Goal: Find specific page/section

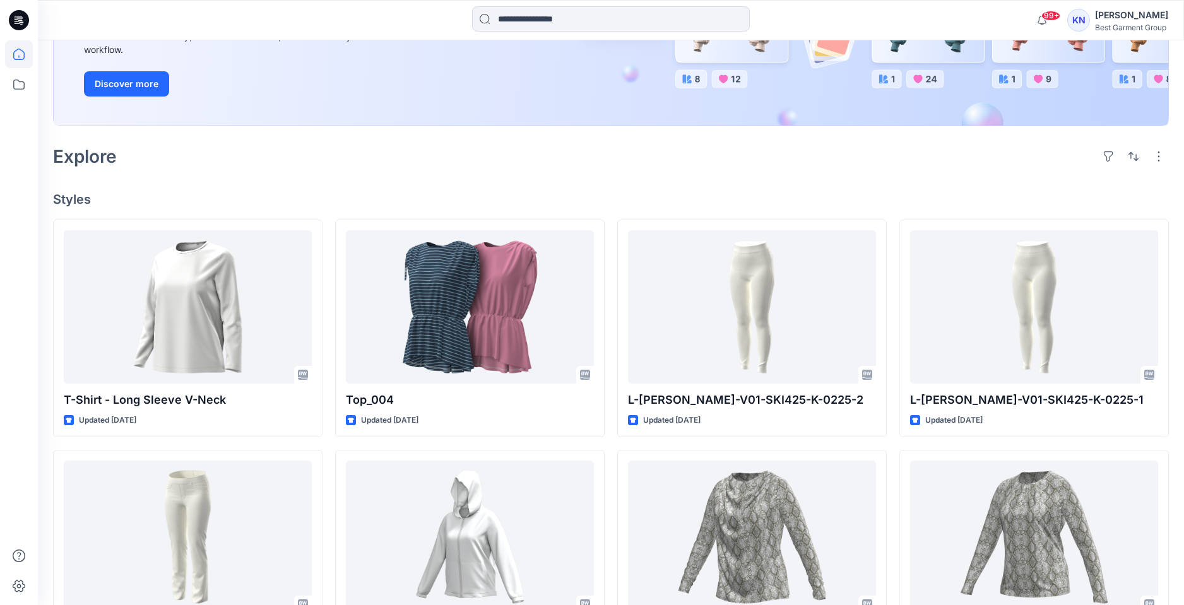
scroll to position [220, 0]
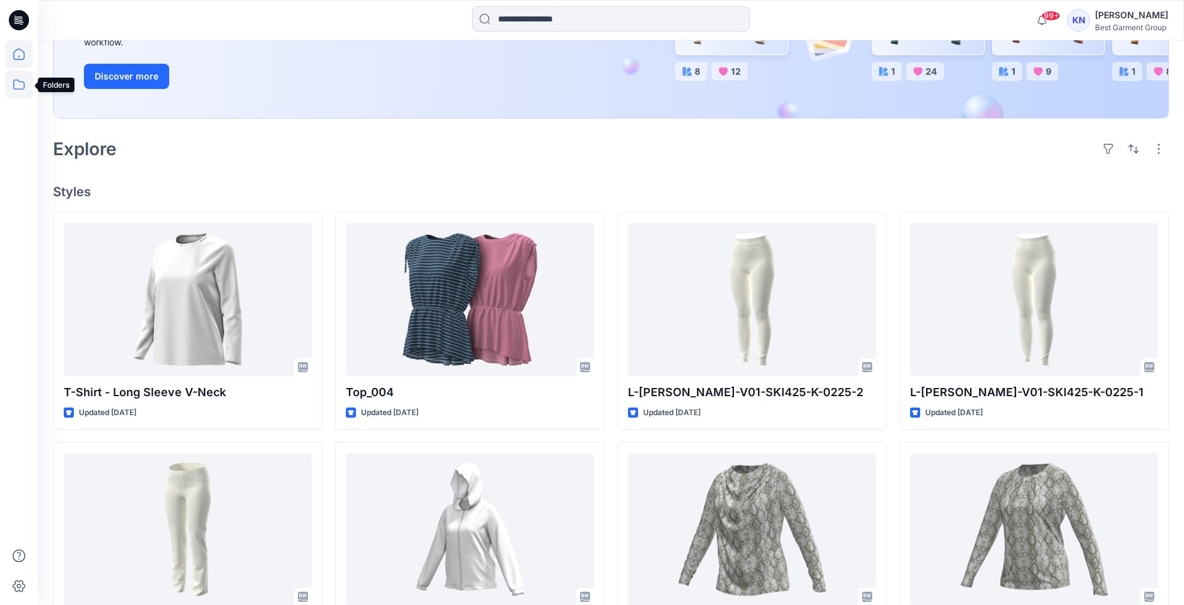
click at [15, 85] on icon at bounding box center [19, 85] width 28 height 28
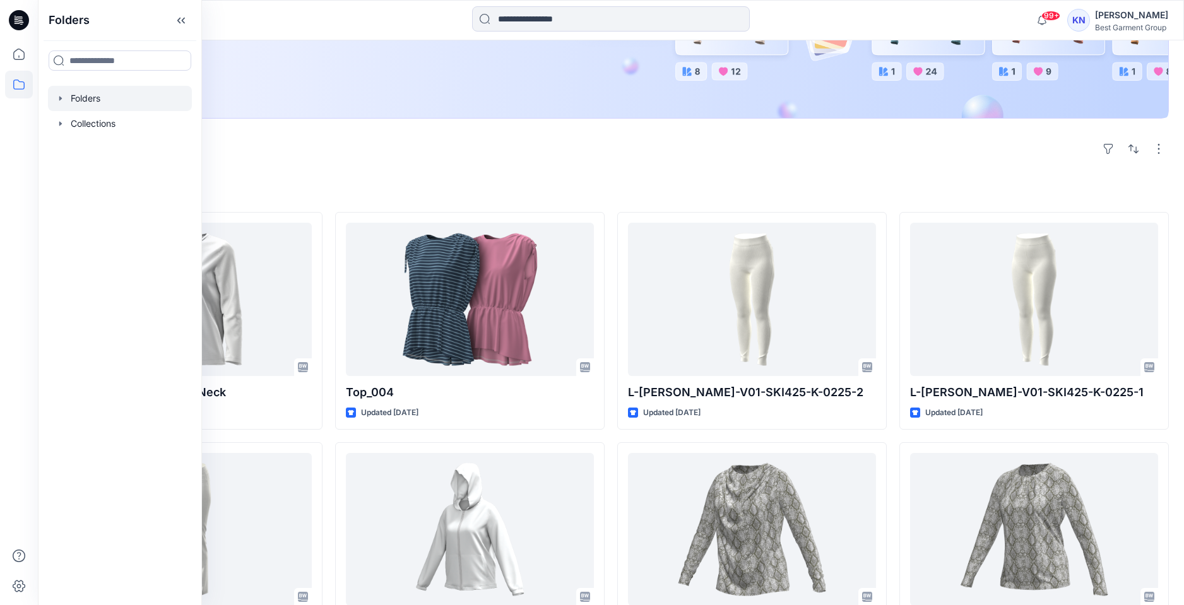
click at [83, 102] on div at bounding box center [120, 98] width 144 height 25
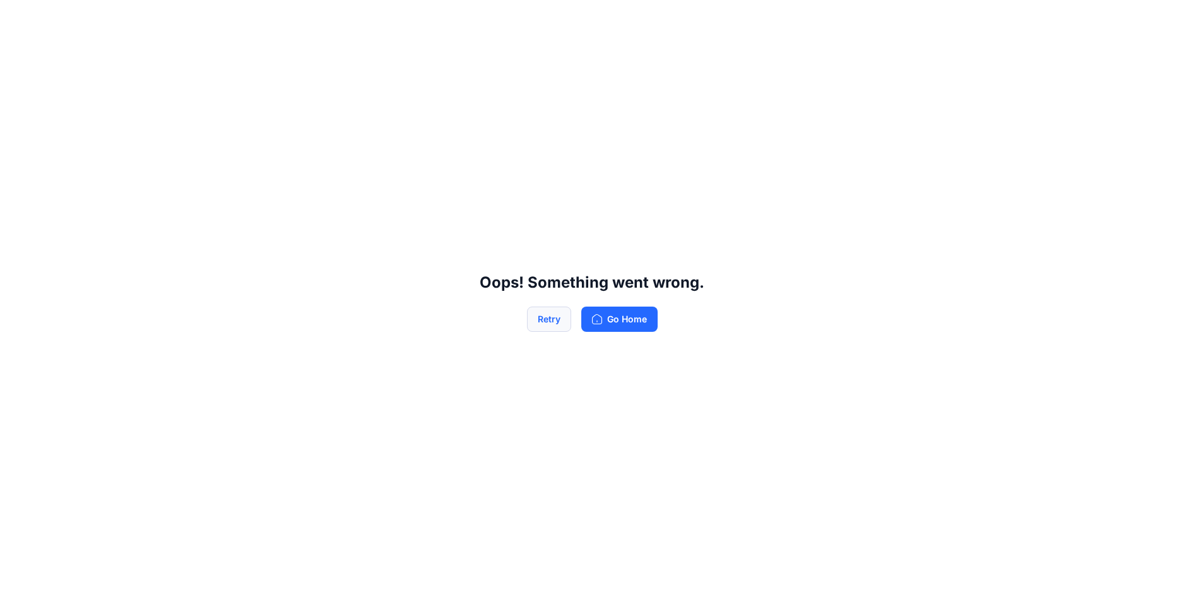
click at [545, 316] on button "Retry" at bounding box center [549, 319] width 44 height 25
click at [598, 320] on icon "button" at bounding box center [597, 319] width 10 height 10
click at [595, 319] on icon "button" at bounding box center [597, 319] width 10 height 10
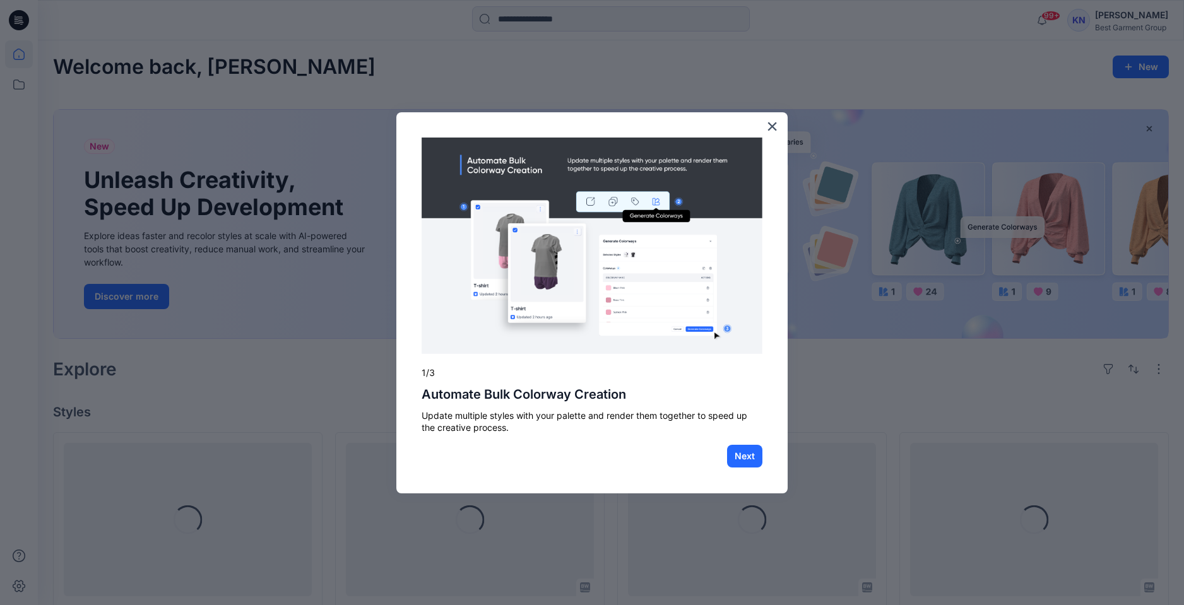
click at [772, 128] on button "×" at bounding box center [772, 126] width 12 height 20
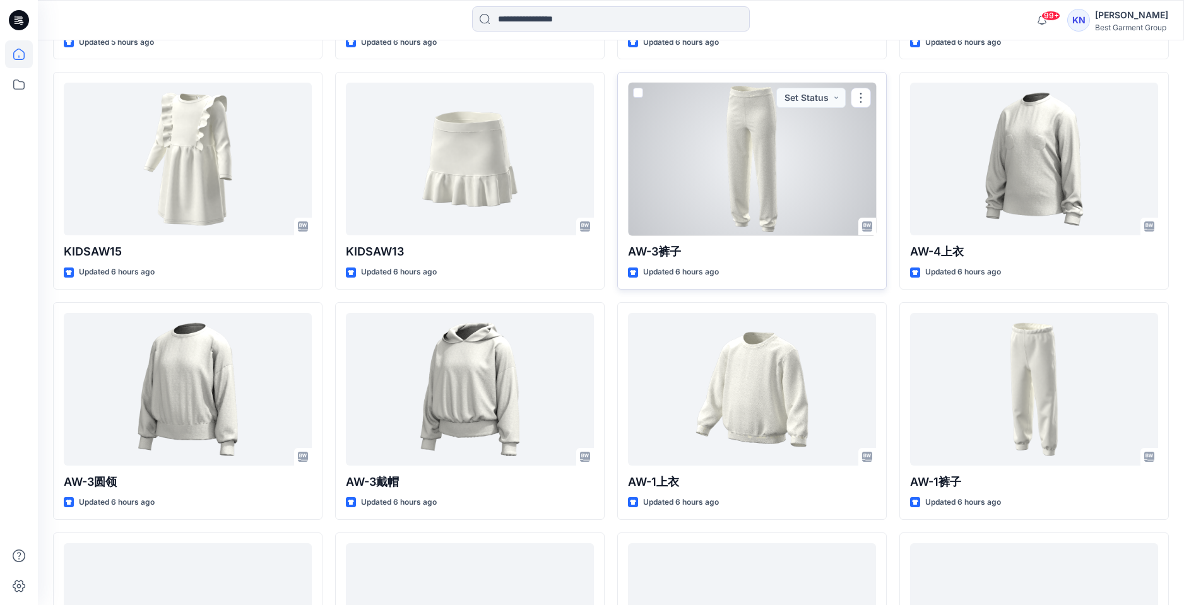
scroll to position [592, 0]
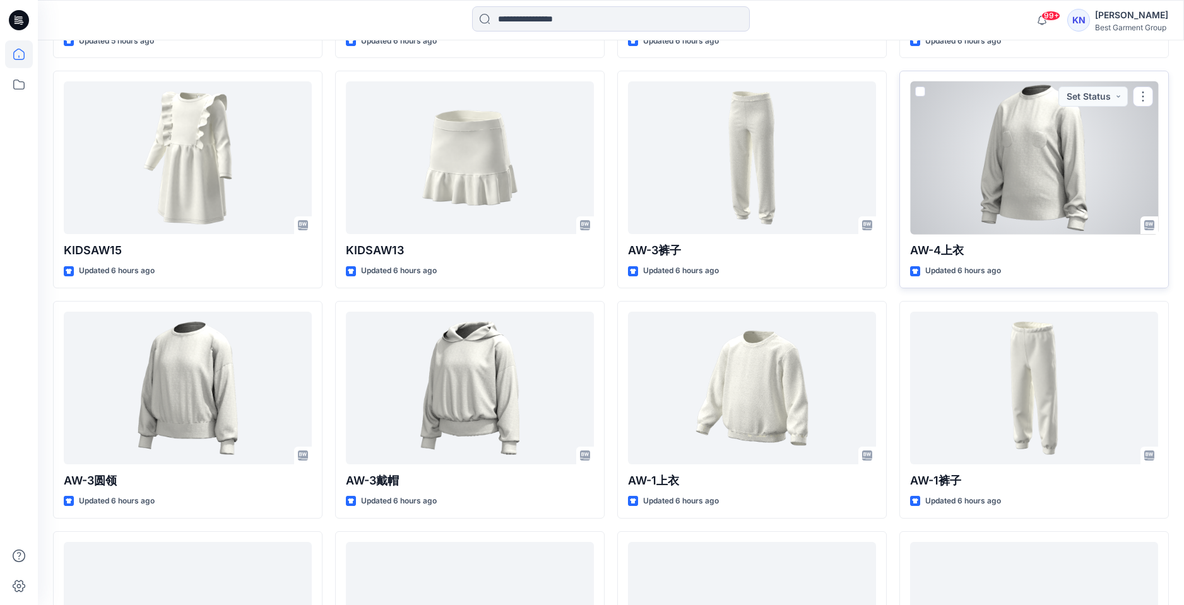
click at [1041, 217] on div at bounding box center [1034, 157] width 248 height 153
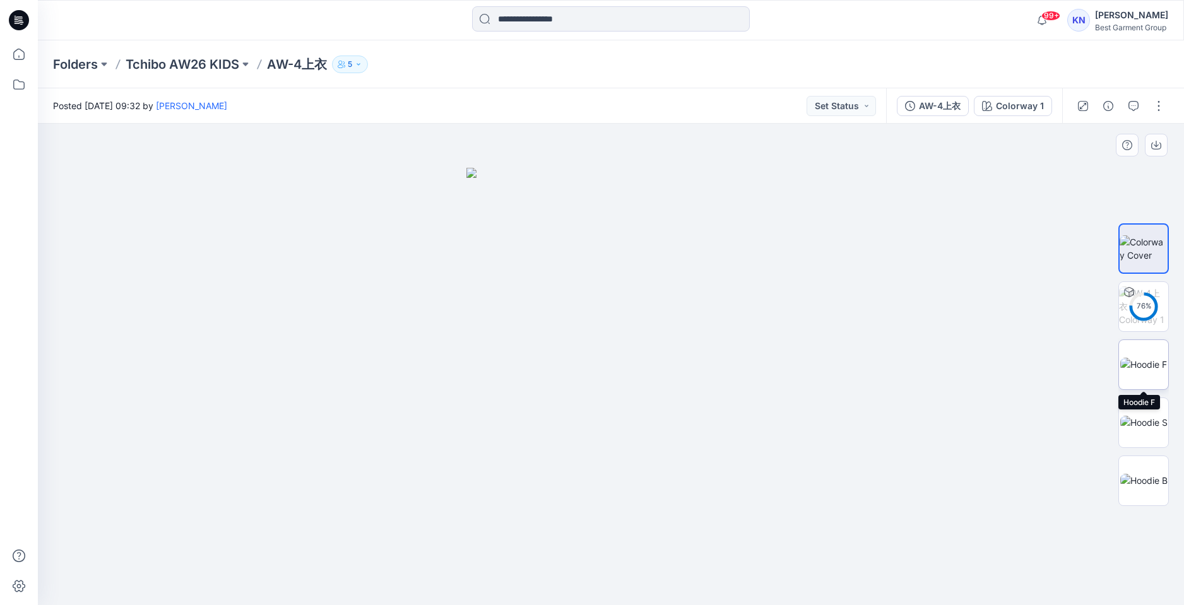
click at [1134, 369] on img at bounding box center [1144, 364] width 47 height 13
